Goal: Task Accomplishment & Management: Manage account settings

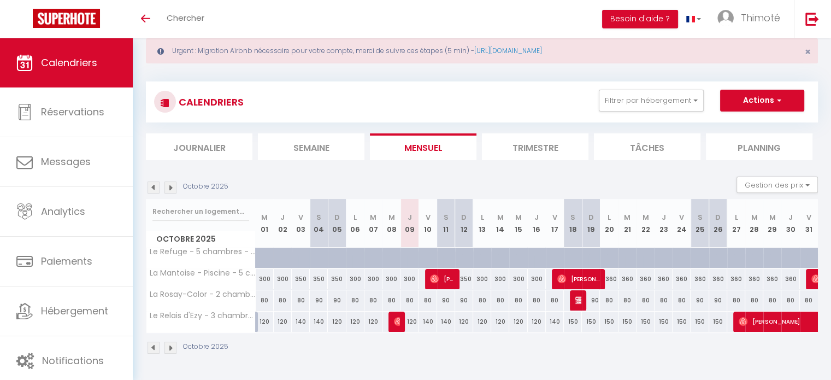
scroll to position [38, 0]
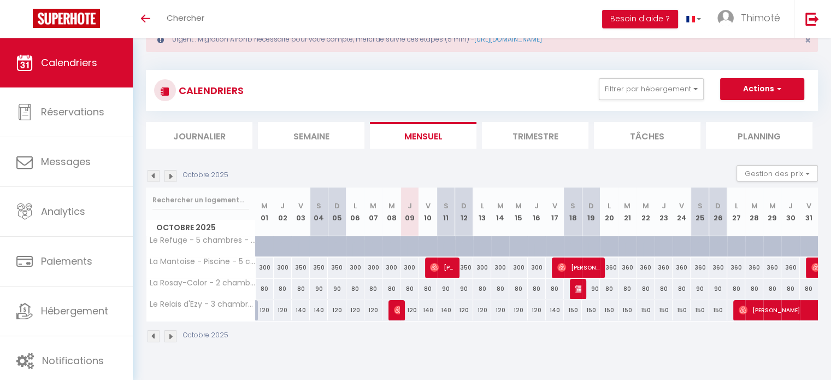
click at [483, 309] on div "120" at bounding box center [482, 310] width 18 height 20
type input "120"
type input "Lun 13 Octobre 2025"
type input "[DATE]"
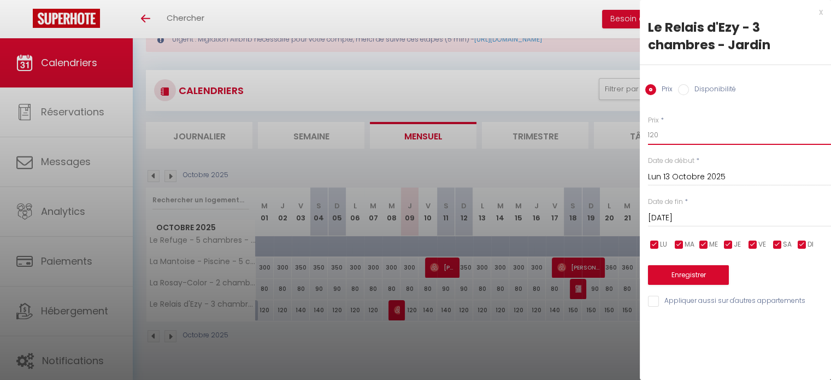
click at [665, 137] on input "120" at bounding box center [739, 135] width 183 height 20
type input "1"
type input "50"
click at [706, 281] on button "Enregistrer" at bounding box center [688, 275] width 81 height 20
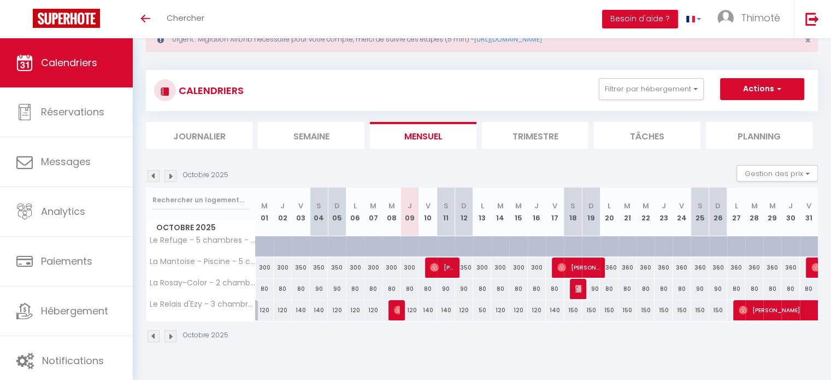
click at [170, 336] on img at bounding box center [170, 336] width 12 height 12
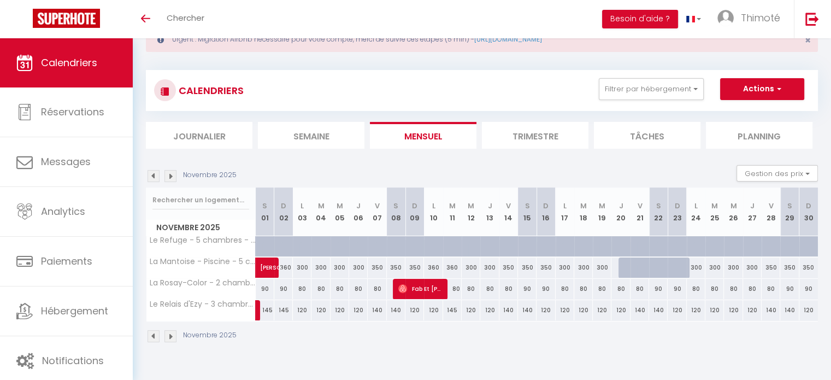
click at [157, 337] on img at bounding box center [153, 336] width 12 height 12
